Goal: Find specific page/section: Find specific page/section

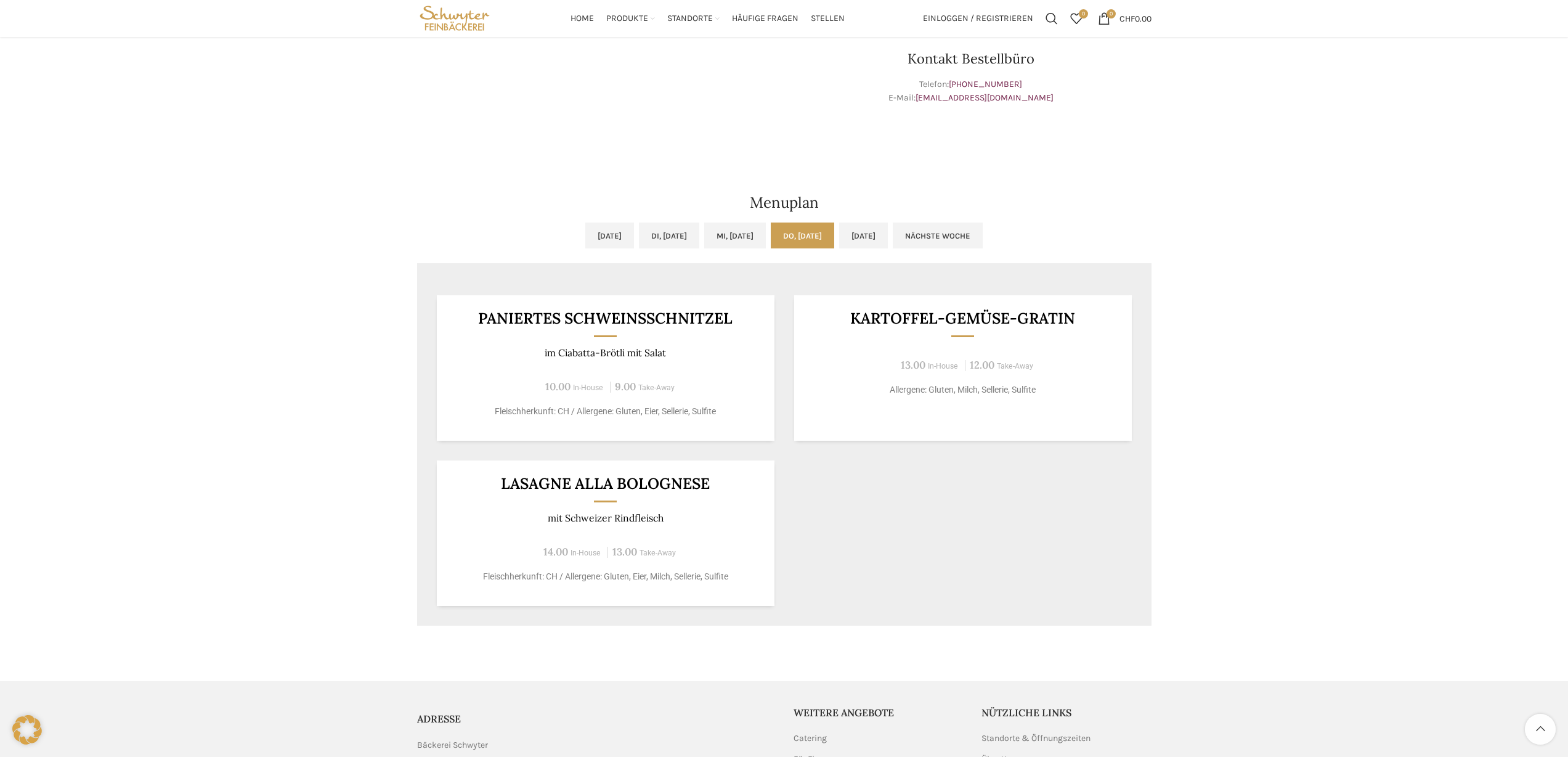
scroll to position [638, 0]
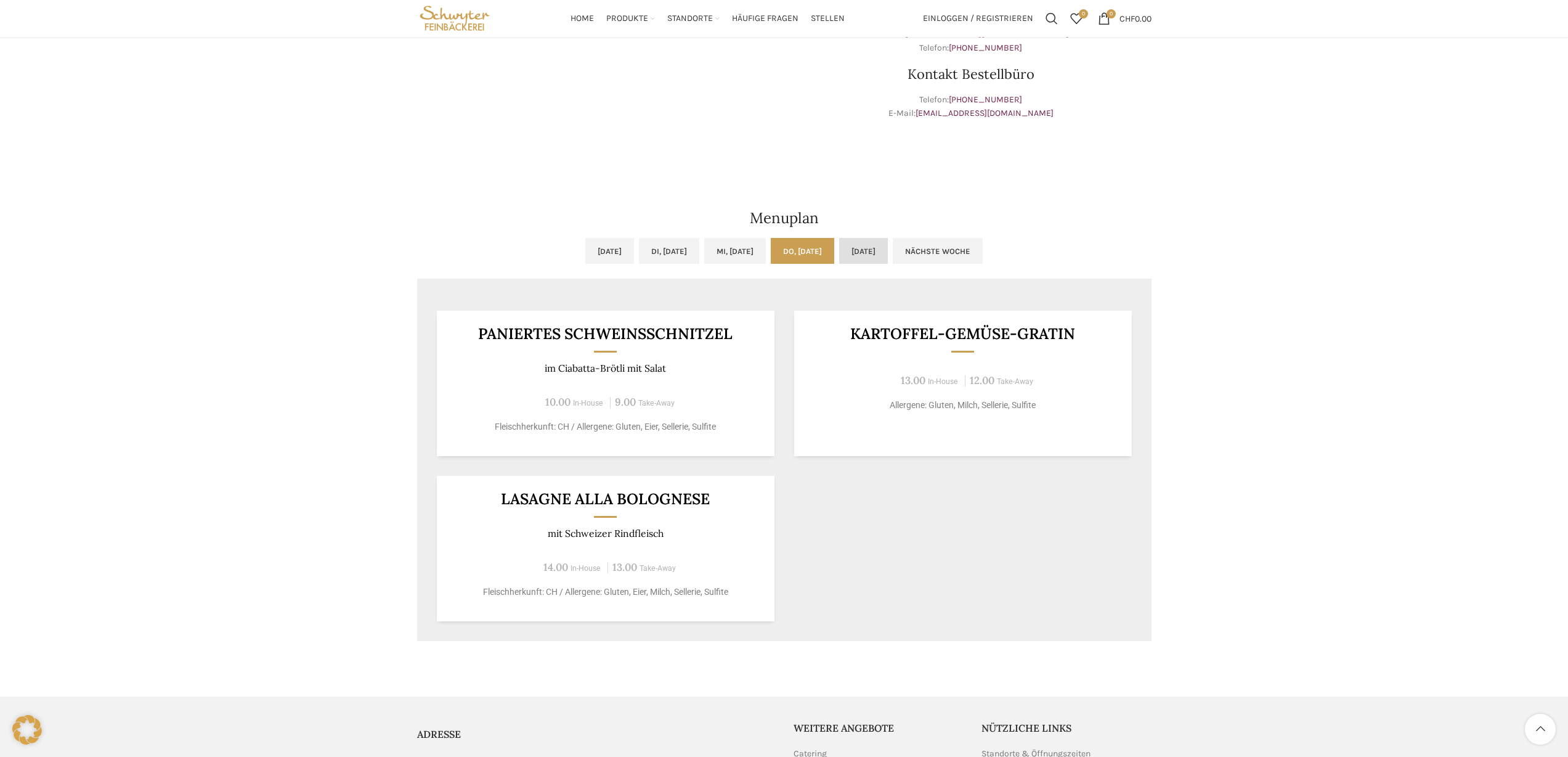
click at [888, 254] on link "[DATE]" at bounding box center [863, 251] width 49 height 26
click at [982, 253] on link "Nächste Woche" at bounding box center [937, 251] width 90 height 26
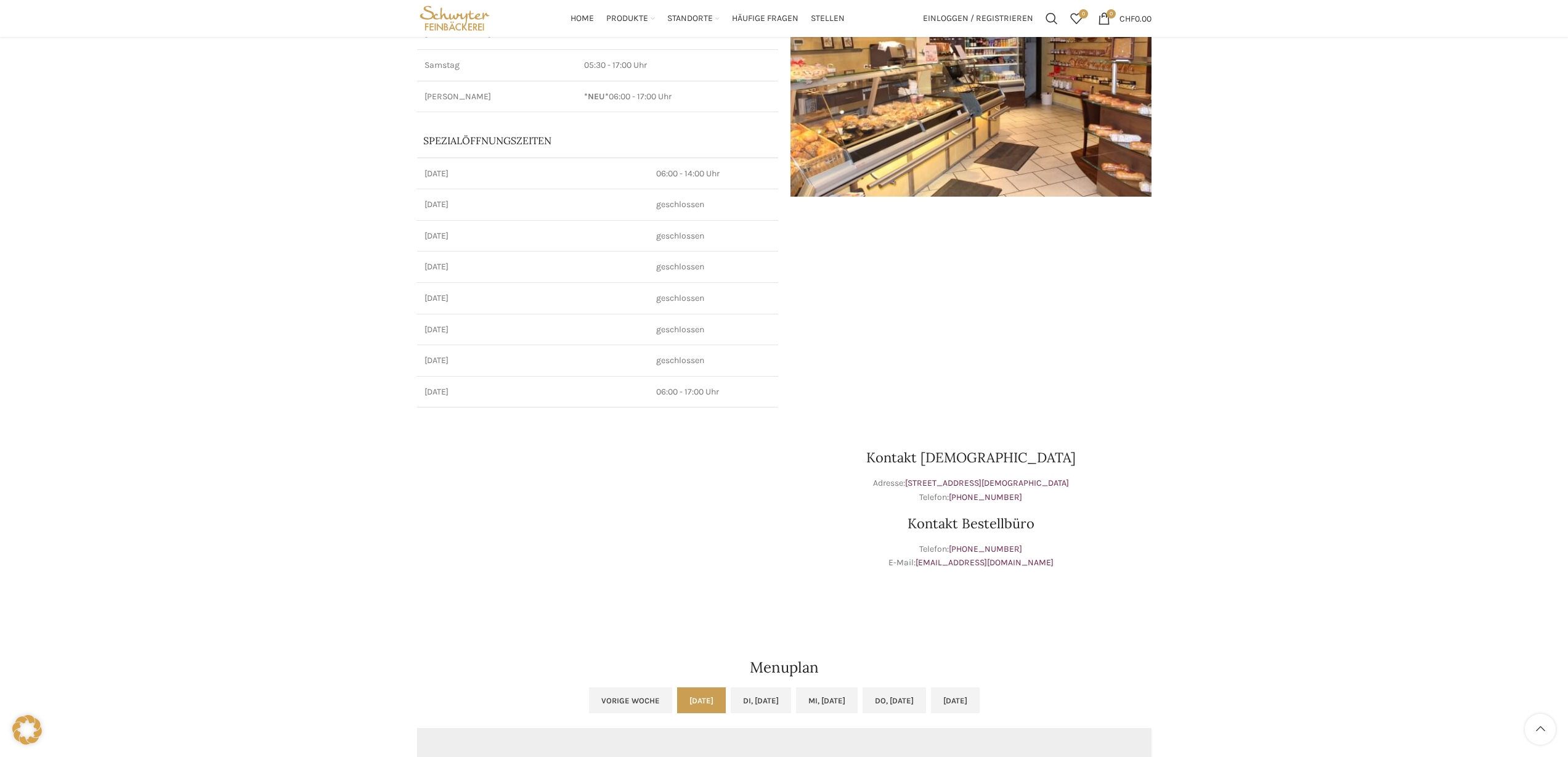
scroll to position [0, 0]
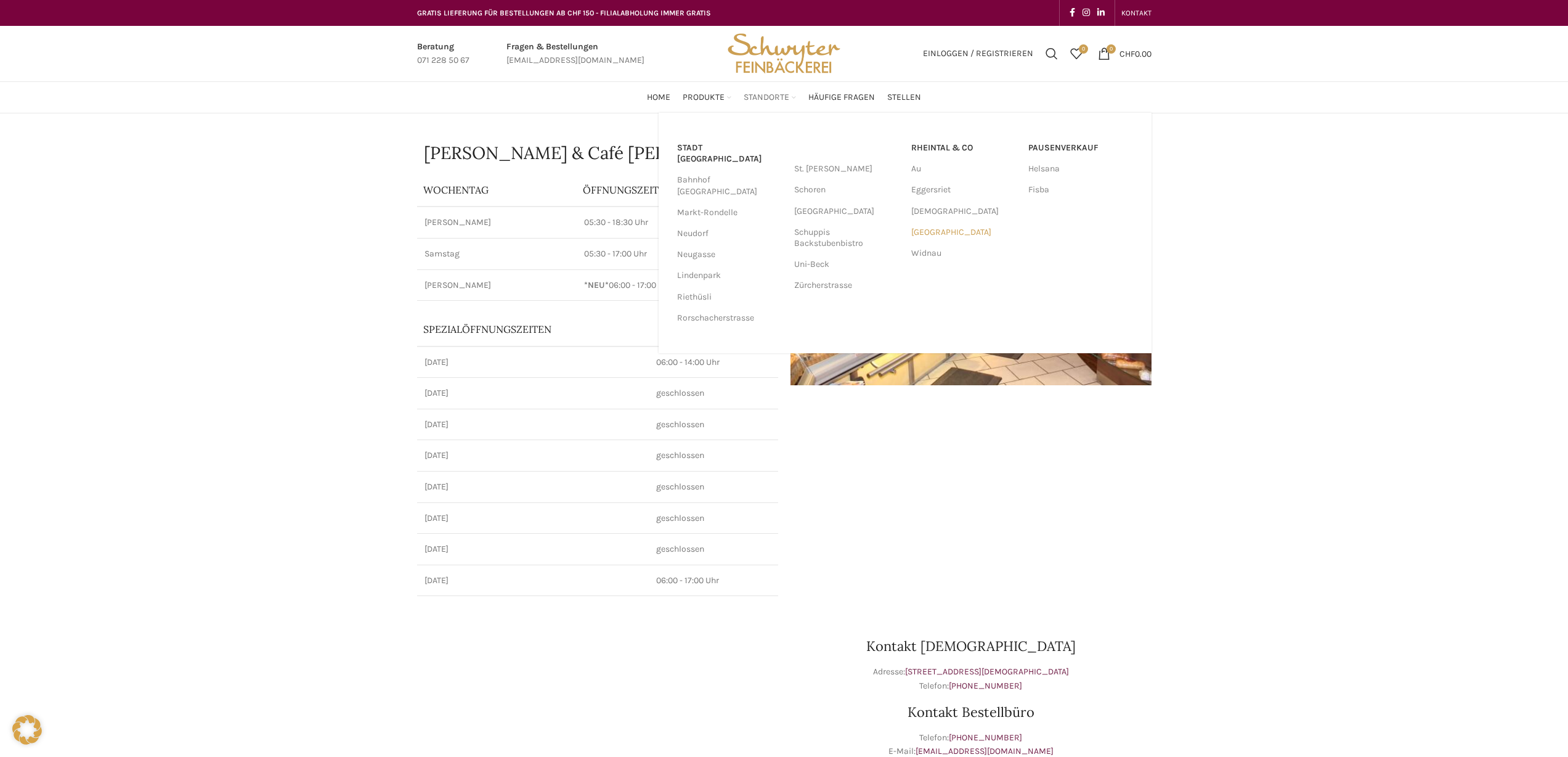
click at [943, 232] on link "[GEOGRAPHIC_DATA]" at bounding box center [963, 232] width 105 height 21
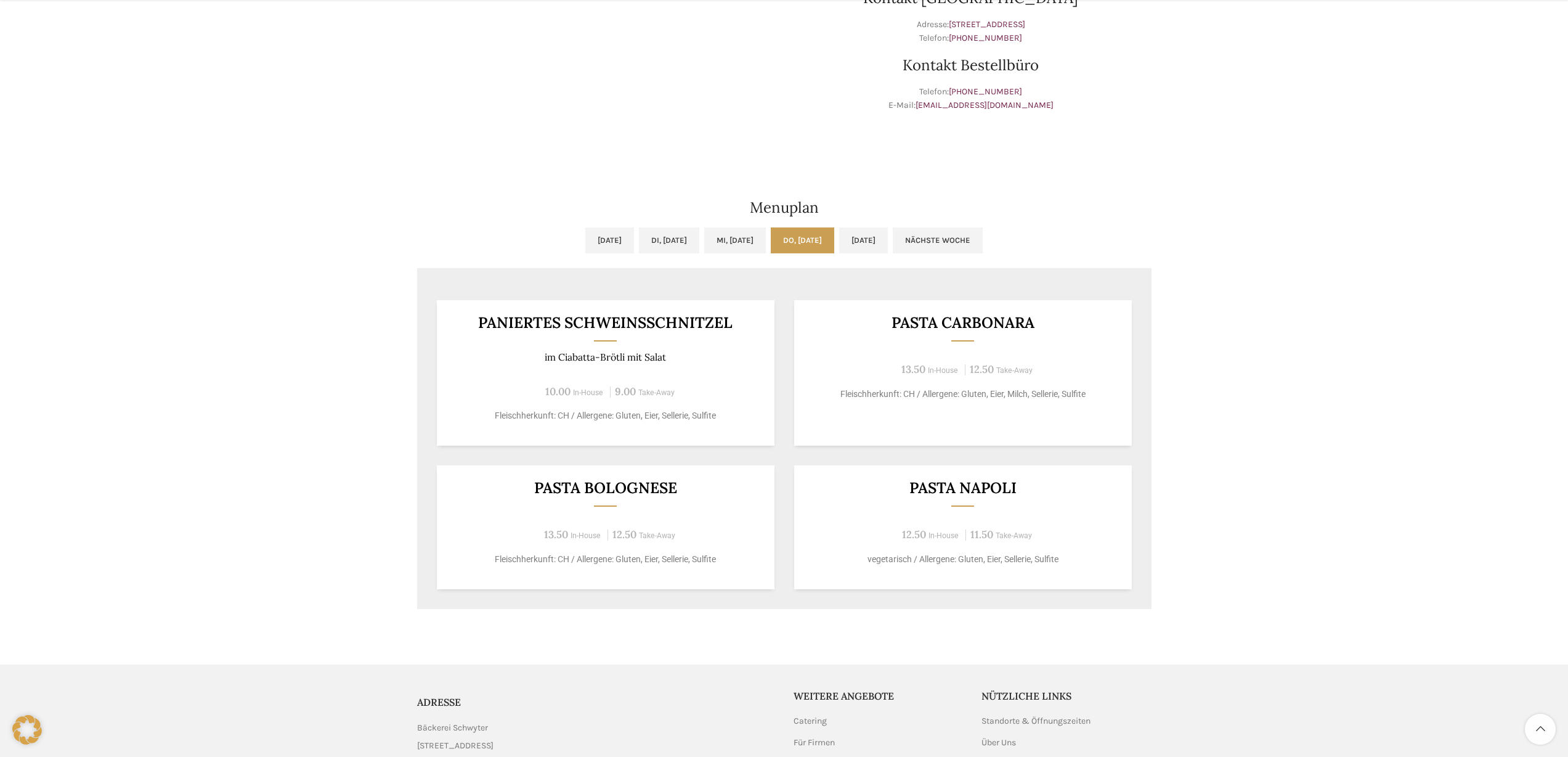
scroll to position [440, 0]
click at [888, 238] on link "[DATE]" at bounding box center [863, 238] width 49 height 26
click at [888, 239] on link "[DATE]" at bounding box center [863, 238] width 49 height 26
click at [982, 242] on link "Nächste Woche" at bounding box center [937, 238] width 90 height 26
click at [589, 242] on link "Vorige Woche" at bounding box center [630, 238] width 83 height 26
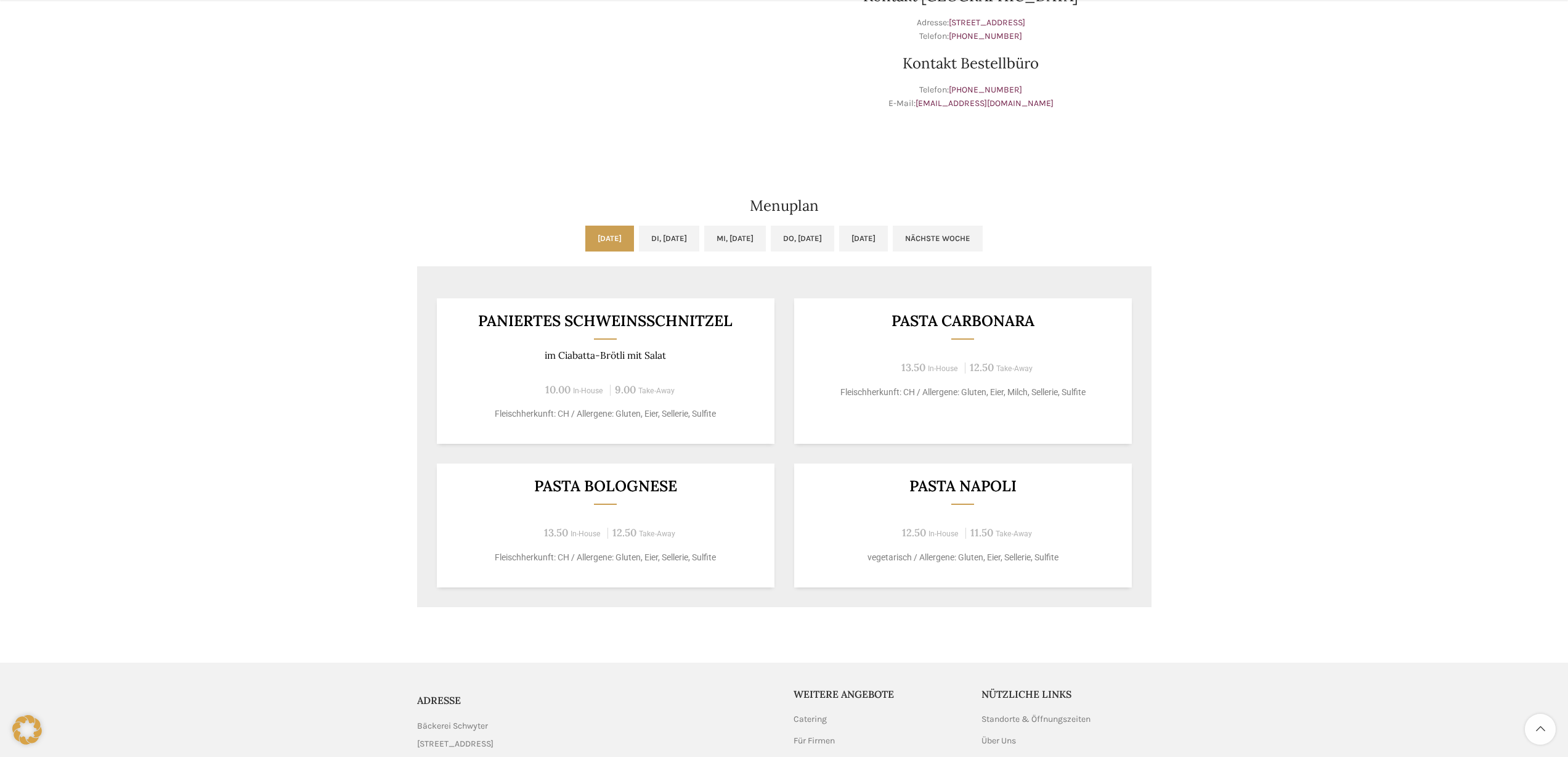
click at [834, 239] on link "Do, [DATE]" at bounding box center [802, 238] width 64 height 26
drag, startPoint x: 913, startPoint y: 242, endPoint x: 950, endPoint y: 241, distance: 37.0
click at [888, 242] on link "[DATE]" at bounding box center [863, 238] width 49 height 26
click at [982, 243] on link "Nächste Woche" at bounding box center [937, 238] width 90 height 26
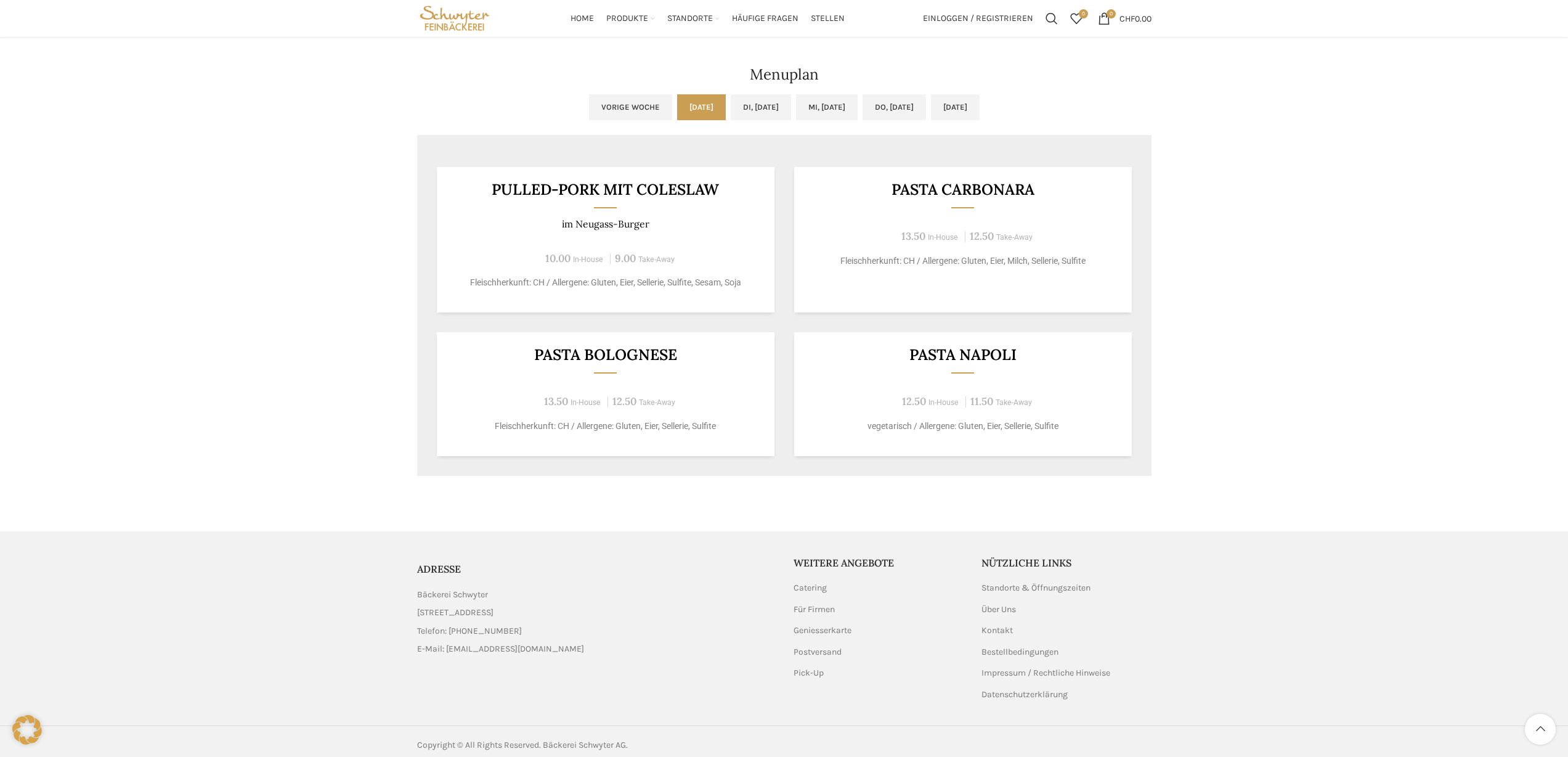
scroll to position [578, 0]
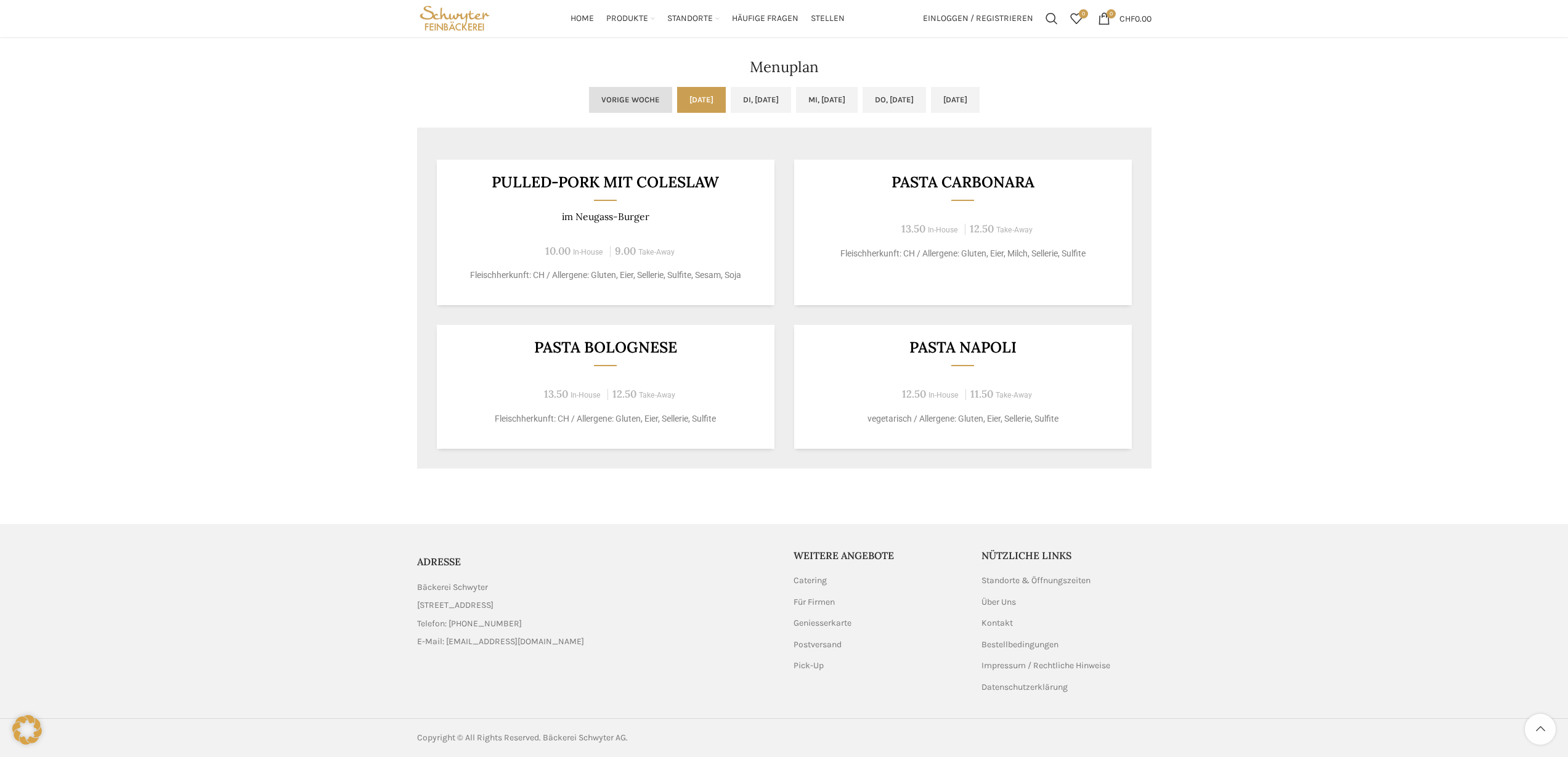
click at [589, 91] on link "Vorige Woche" at bounding box center [630, 100] width 83 height 26
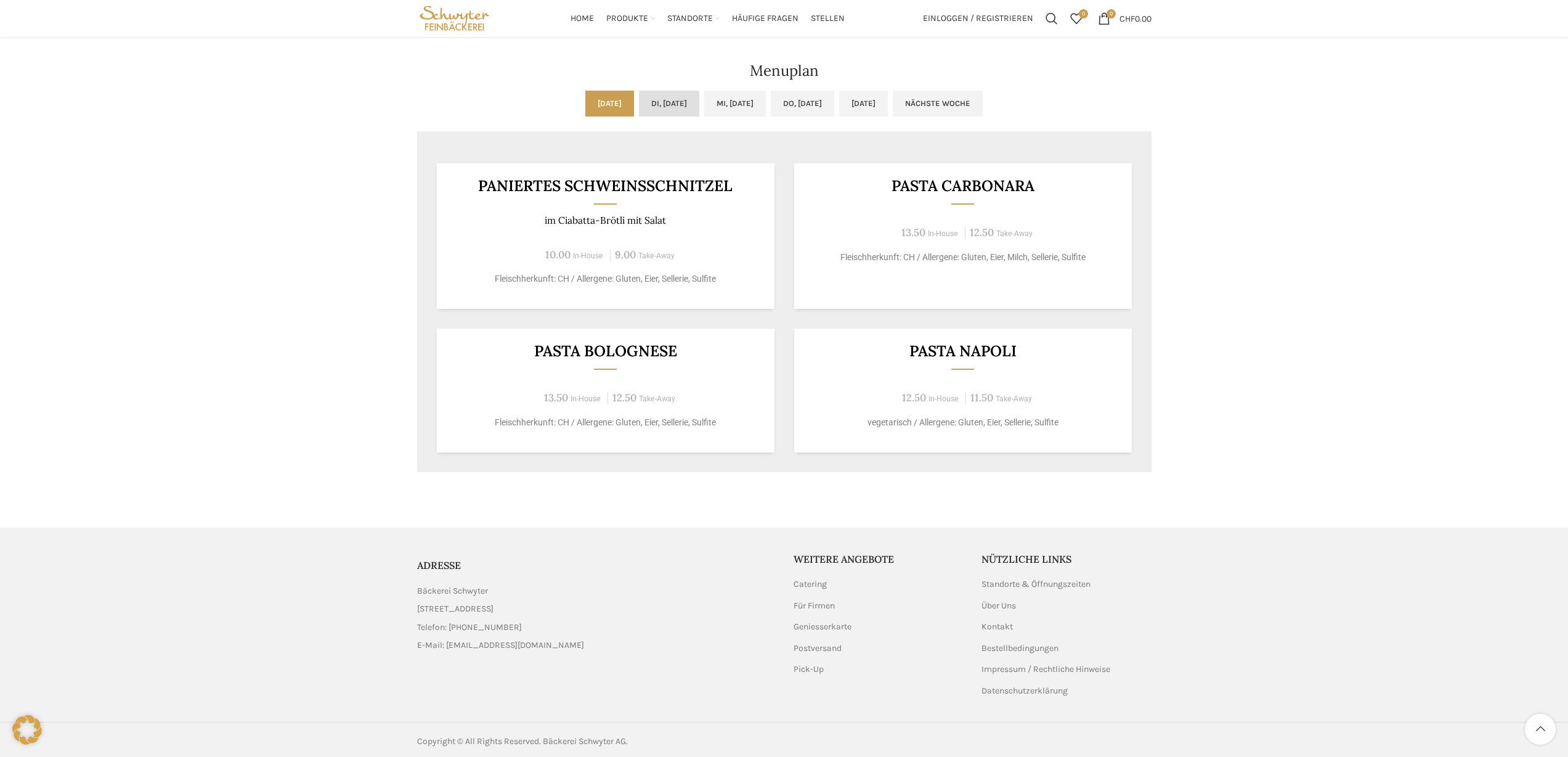
click at [649, 99] on link "Di, [DATE]" at bounding box center [669, 104] width 60 height 26
click at [755, 103] on link "Mi, [DATE]" at bounding box center [735, 104] width 62 height 26
click at [812, 107] on link "Do, [DATE]" at bounding box center [802, 104] width 64 height 26
click at [883, 105] on link "[DATE]" at bounding box center [863, 104] width 49 height 26
click at [982, 109] on link "Nächste Woche" at bounding box center [937, 104] width 90 height 26
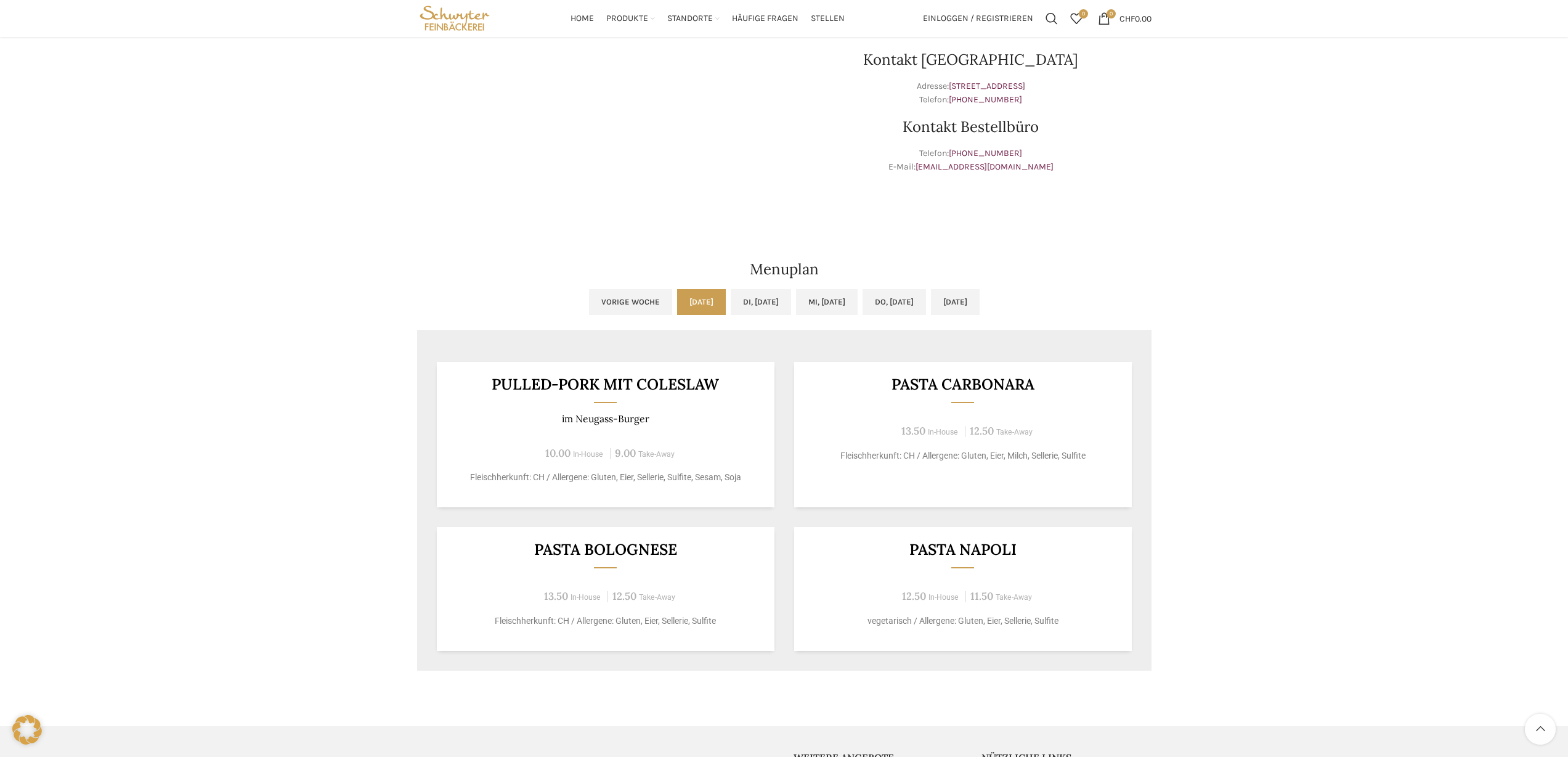
scroll to position [0, 0]
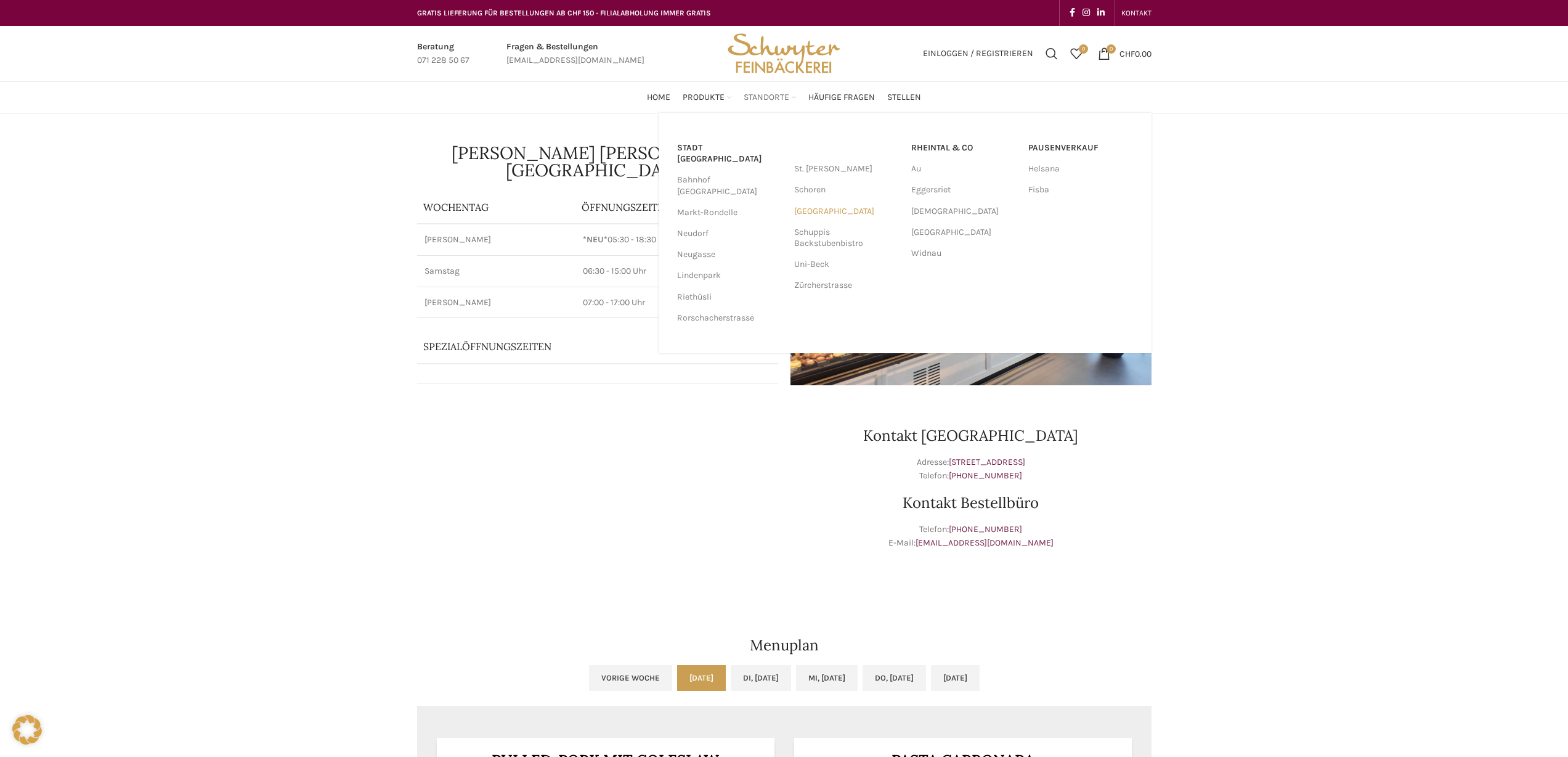
click at [808, 214] on link "[GEOGRAPHIC_DATA]" at bounding box center [846, 211] width 105 height 21
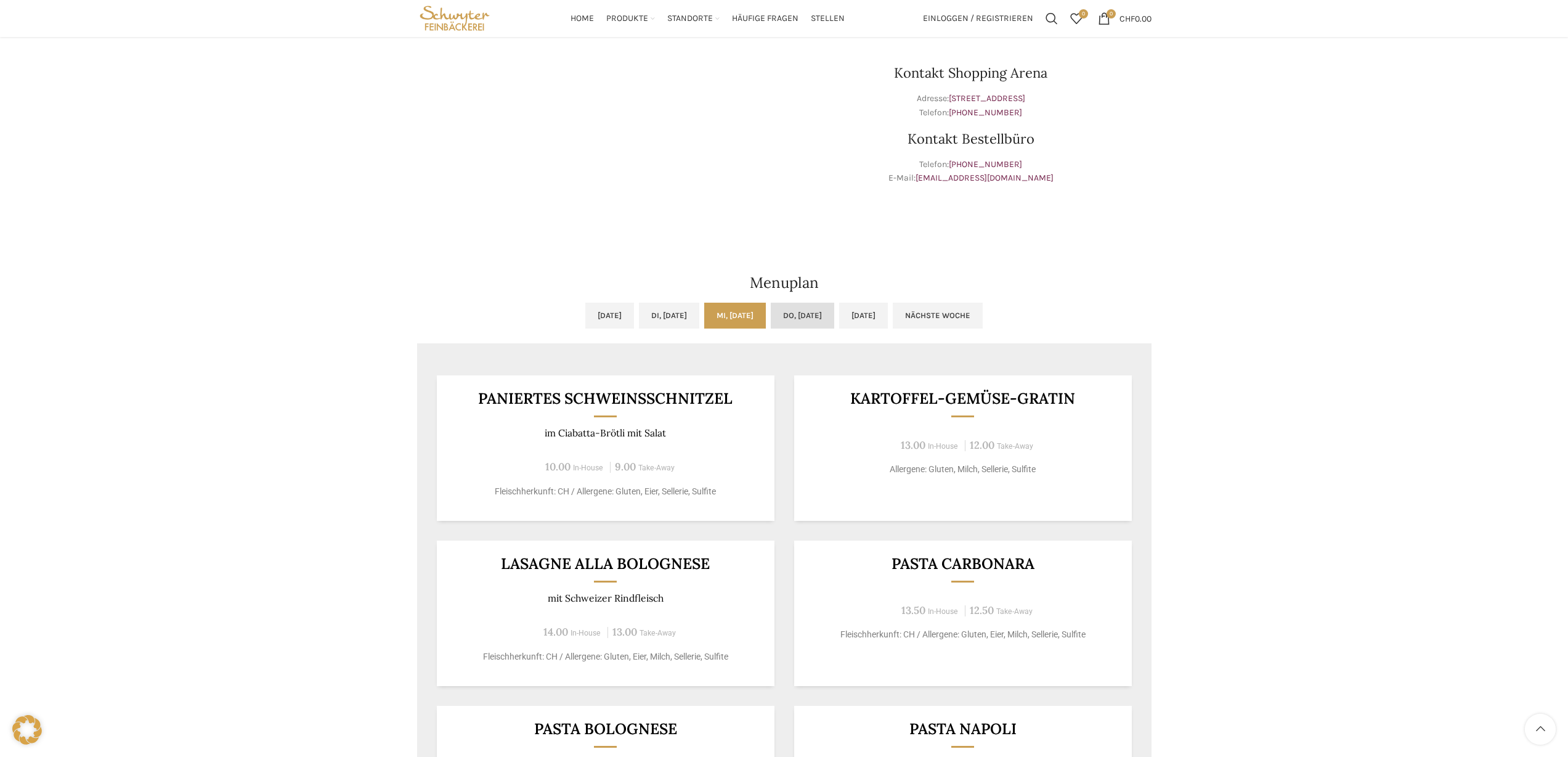
scroll to position [373, 0]
click at [806, 319] on link "Do, [DATE]" at bounding box center [802, 316] width 64 height 26
click at [888, 311] on link "[DATE]" at bounding box center [863, 316] width 49 height 26
click at [982, 319] on link "Nächste Woche" at bounding box center [937, 316] width 90 height 26
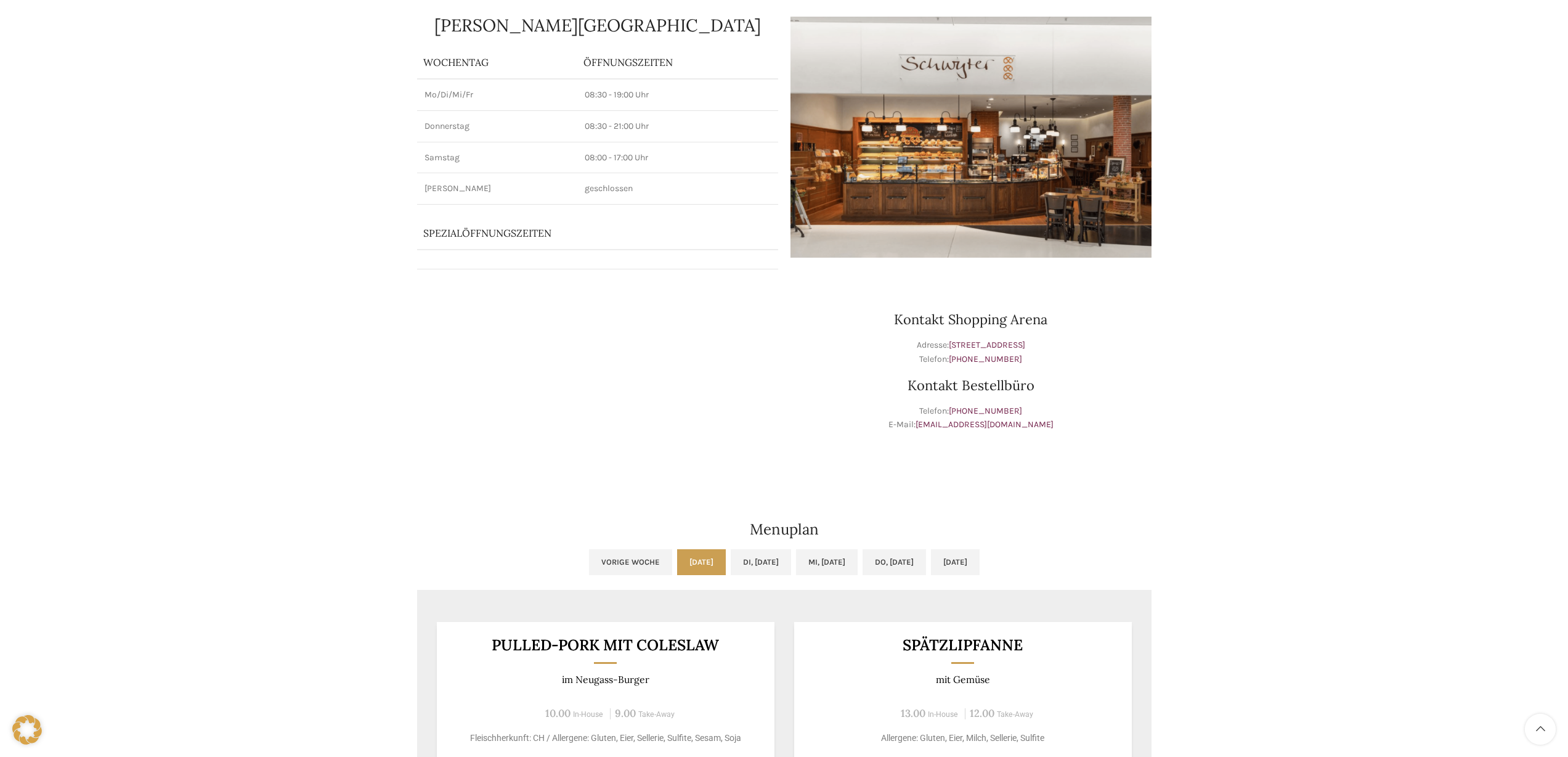
scroll to position [0, 0]
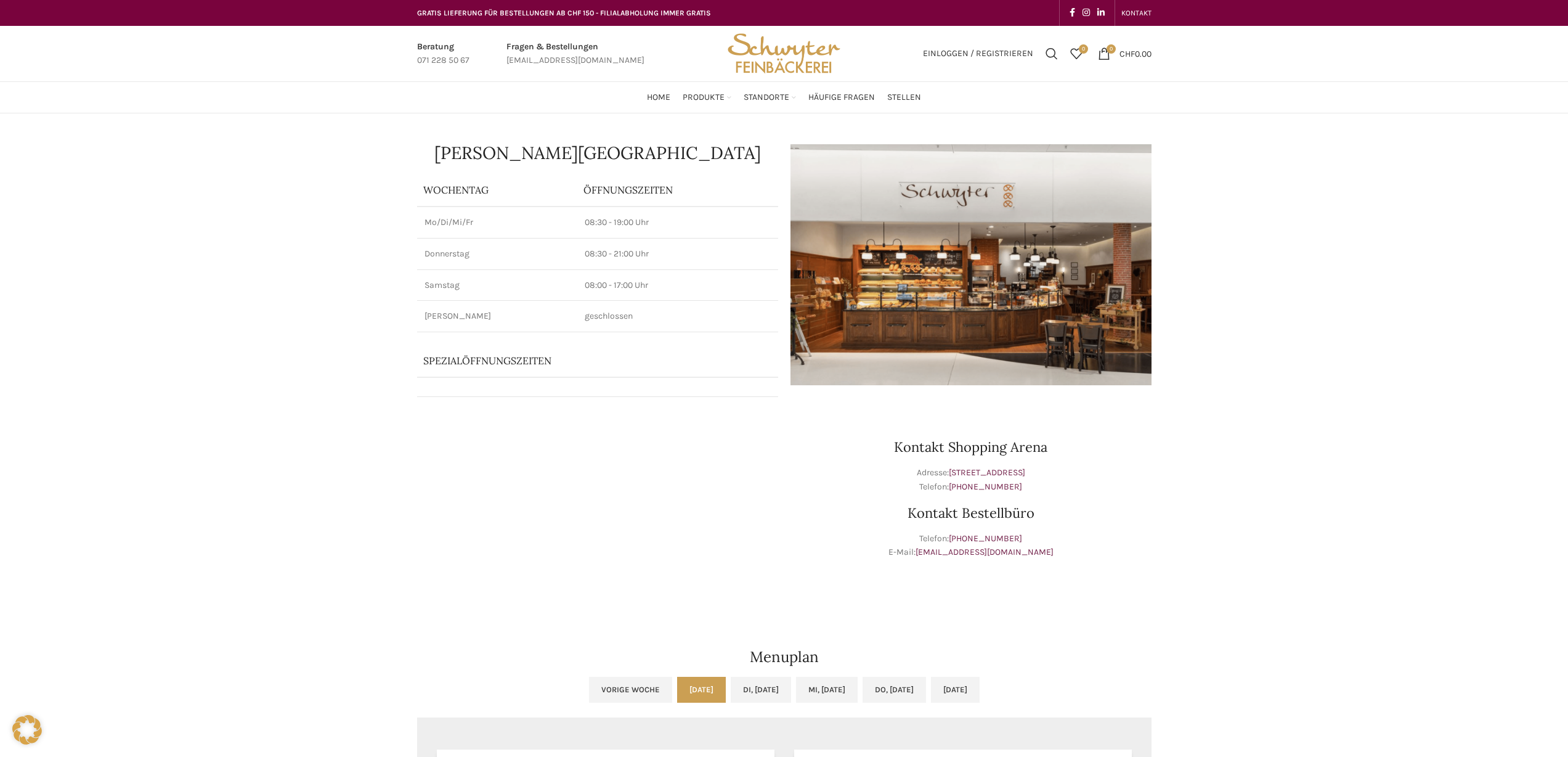
click at [804, 63] on img "Site logo" at bounding box center [784, 53] width 121 height 55
